Goal: Task Accomplishment & Management: Manage account settings

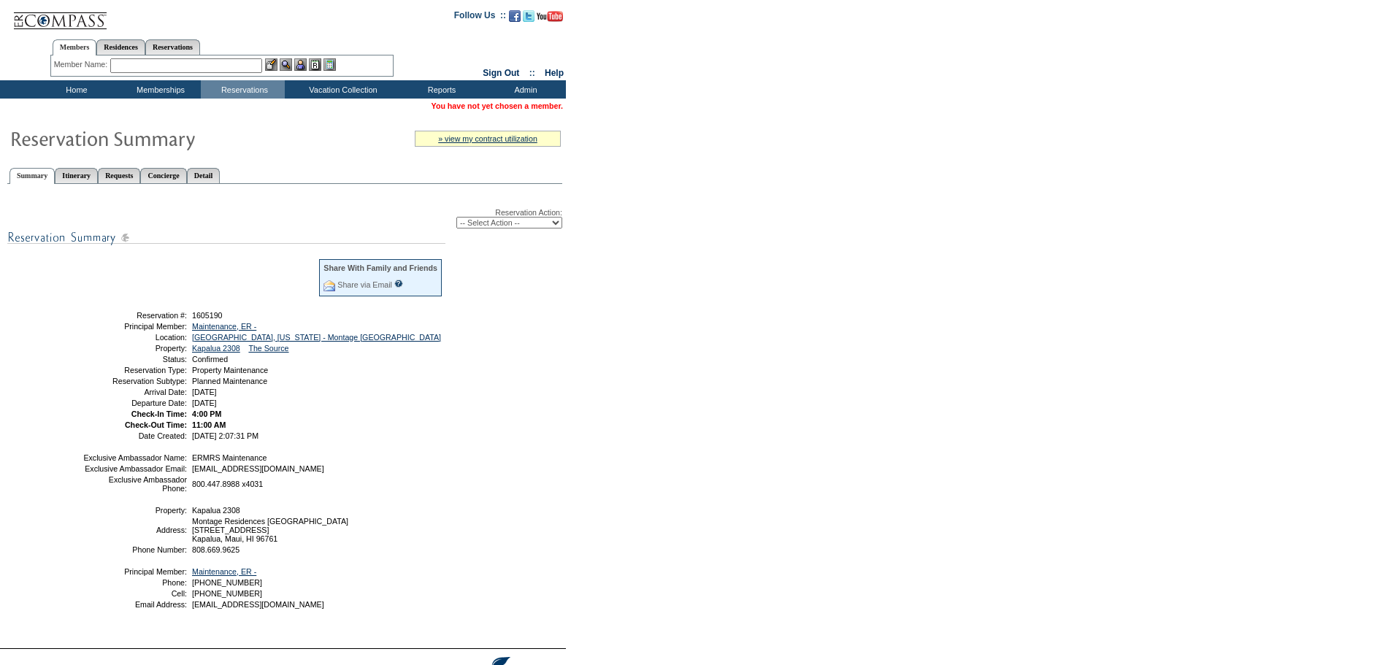
click at [505, 218] on div "Reservation Action: -- Select Action -- Modify Reservation Dates Modify Reserva…" at bounding box center [284, 218] width 555 height 20
click at [502, 220] on select "-- Select Action -- Modify Reservation Dates Modify Reservation Cost Modify Occ…" at bounding box center [510, 223] width 106 height 12
select select "ChangeDates"
click at [457, 219] on select "-- Select Action -- Modify Reservation Dates Modify Reservation Cost Modify Occ…" at bounding box center [510, 223] width 106 height 12
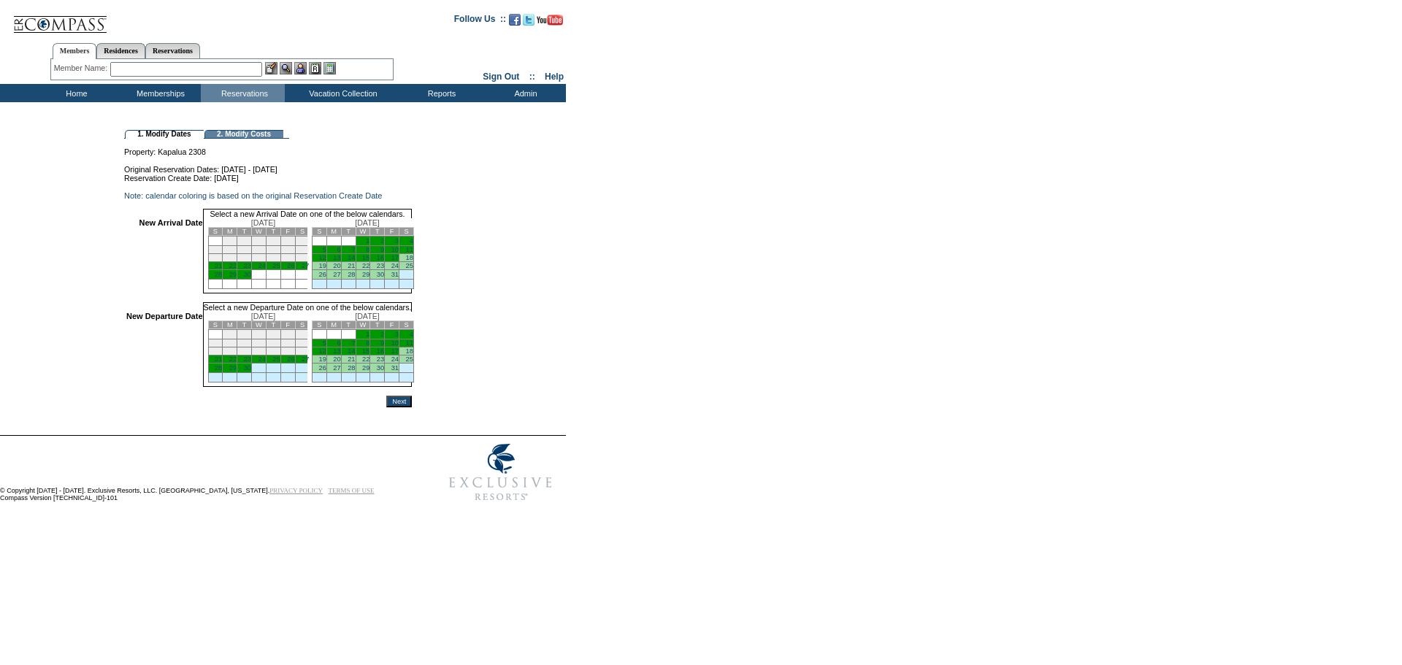
drag, startPoint x: 233, startPoint y: 278, endPoint x: 267, endPoint y: 313, distance: 49.1
click at [222, 270] on link "21" at bounding box center [218, 265] width 7 height 7
